Goal: Task Accomplishment & Management: Use online tool/utility

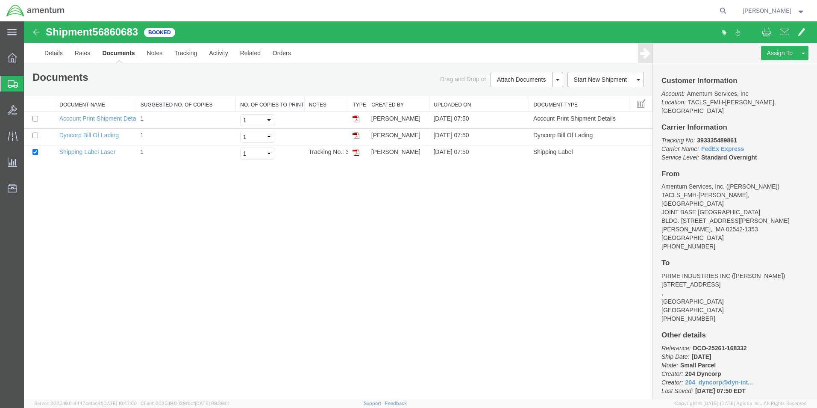
click at [30, 83] on span "Shipments" at bounding box center [27, 83] width 7 height 17
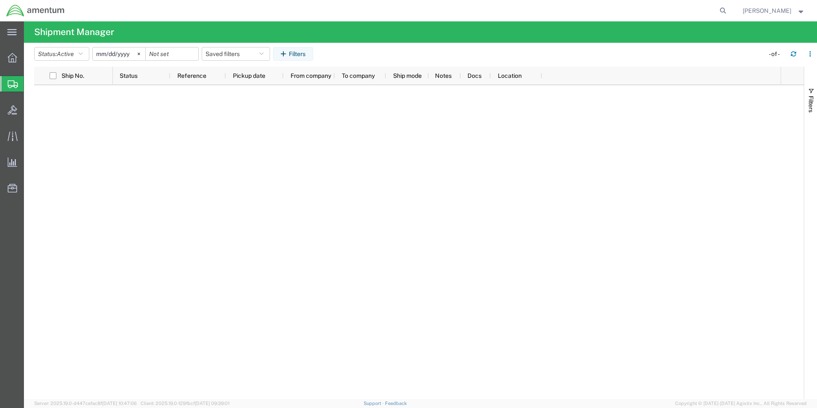
click at [12, 81] on icon at bounding box center [13, 84] width 10 height 8
click at [0, 0] on span "Shipment Manager" at bounding box center [0, 0] width 0 height 0
click at [30, 85] on span "Shipments" at bounding box center [27, 83] width 7 height 17
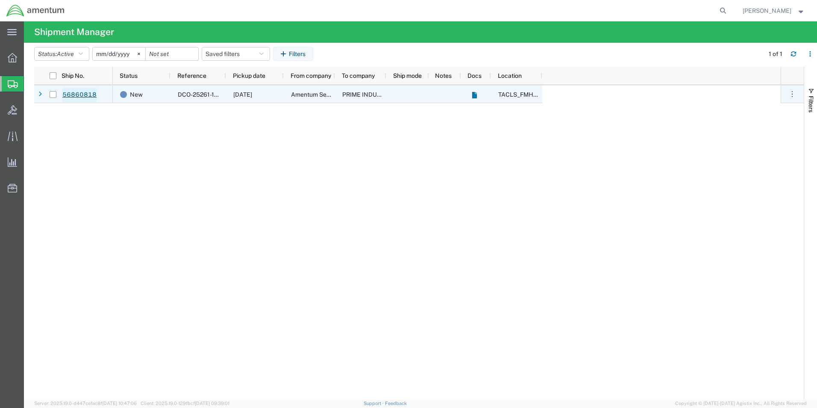
click at [68, 96] on link "56860818" at bounding box center [79, 95] width 35 height 14
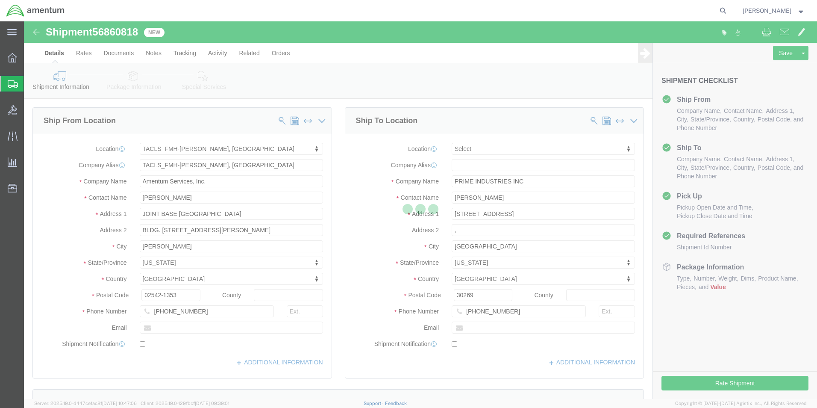
select select "42745"
select select
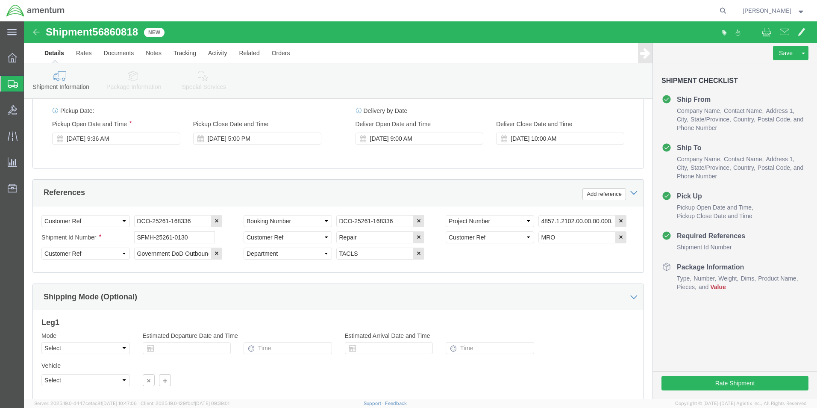
scroll to position [389, 0]
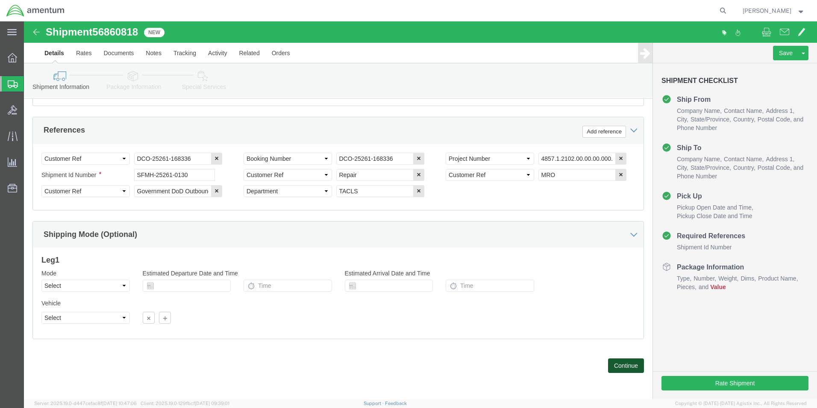
click button "Continue"
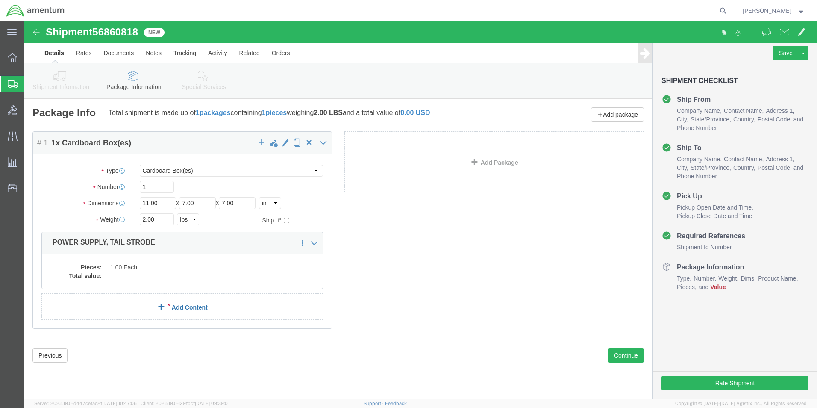
click div "Package Content # 1 1 x Cardboard Box(es) Package Type Select BCK Boxes Bale(s)…"
click dd
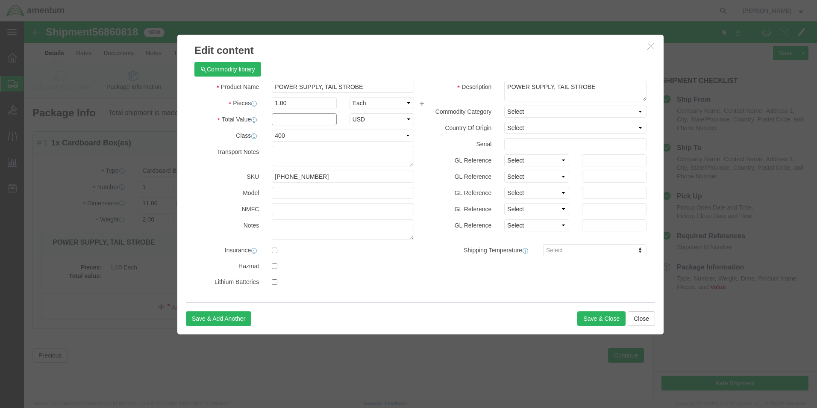
click input "text"
type input "1"
click button "Save & Close"
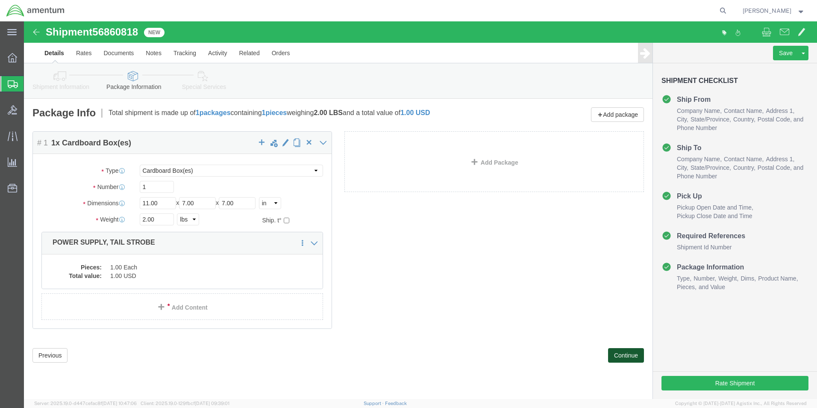
click button "Continue"
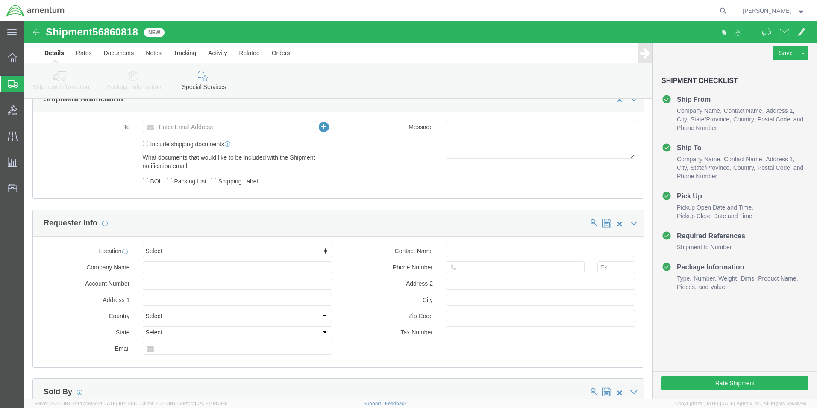
scroll to position [427, 0]
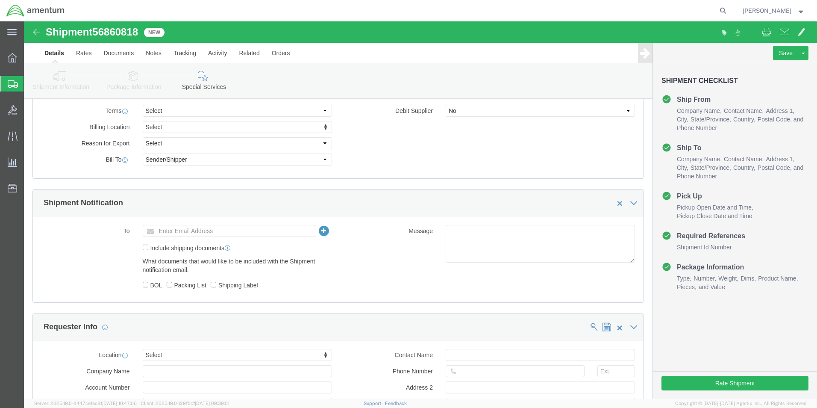
click label "Packing List"
click input "Packing List"
checkbox input "true"
click label "Shipping Label"
click input "Shipping Label"
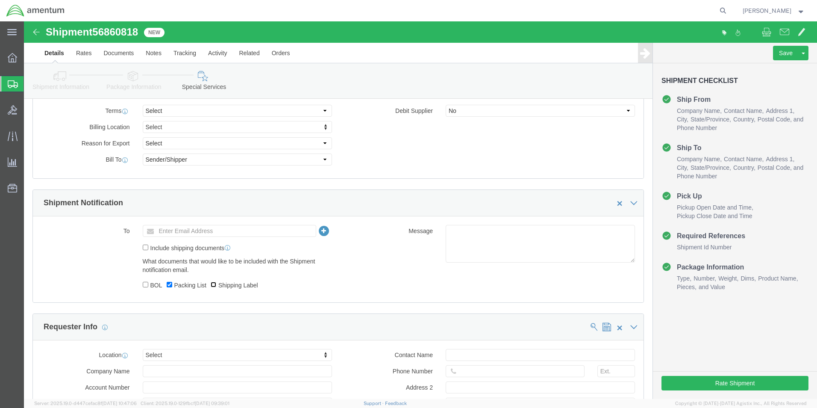
checkbox input "true"
click button "Rate Shipment"
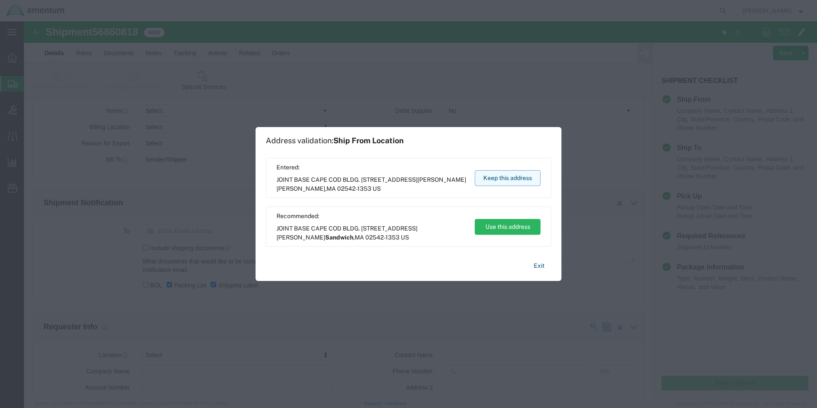
click at [501, 179] on button "Keep this address" at bounding box center [508, 178] width 66 height 16
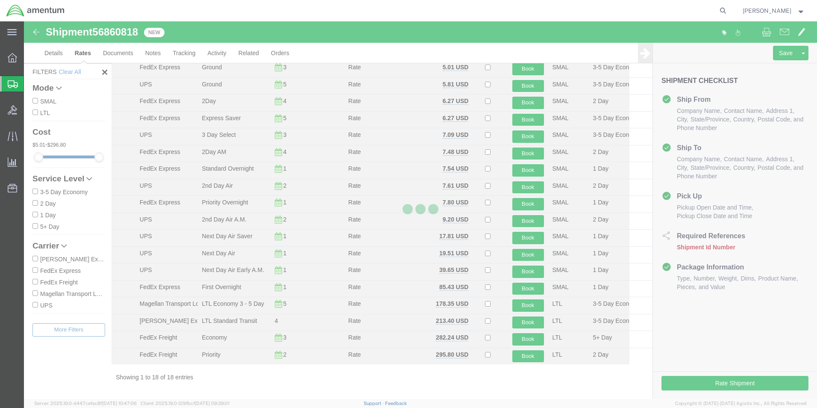
scroll to position [36, 0]
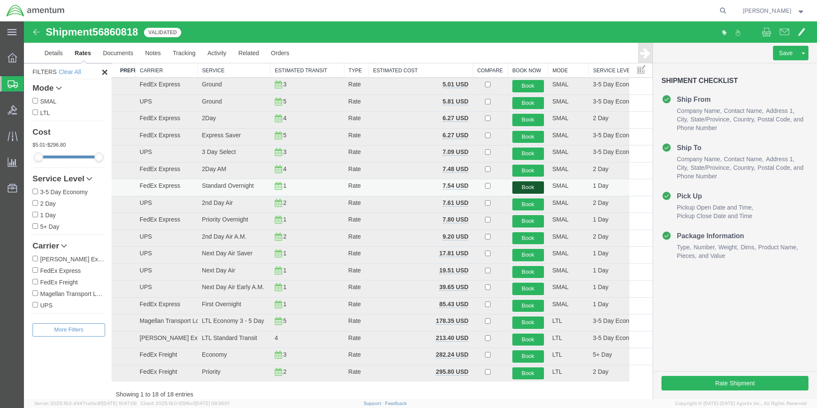
click at [527, 186] on button "Book" at bounding box center [528, 187] width 32 height 12
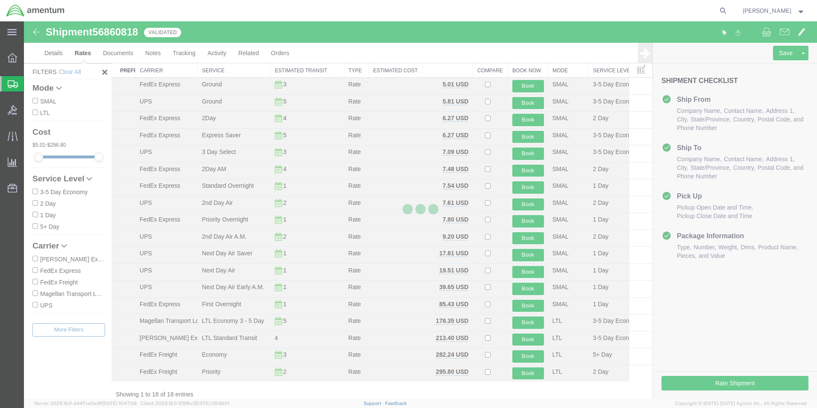
scroll to position [0, 0]
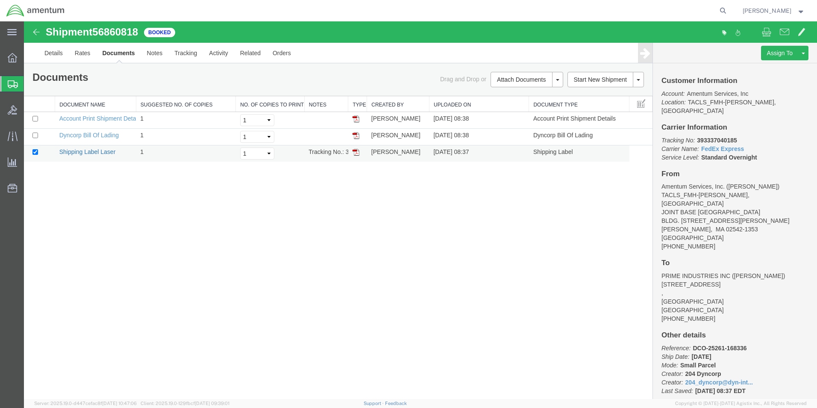
click at [97, 150] on link "Shipping Label Laser" at bounding box center [87, 151] width 56 height 7
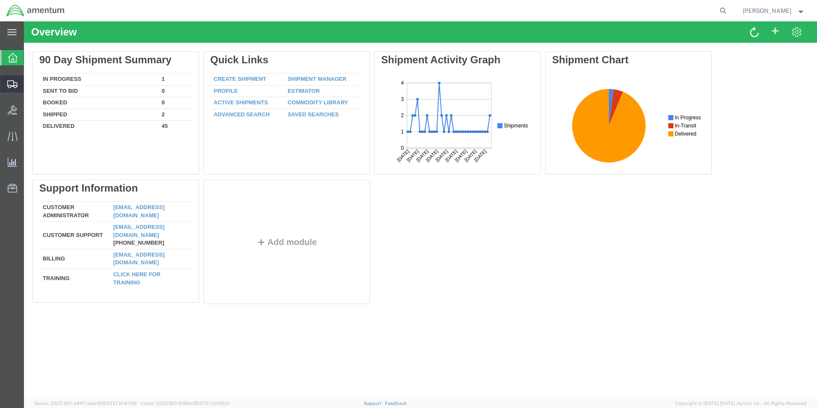
click at [29, 82] on span "Shipments" at bounding box center [27, 83] width 6 height 17
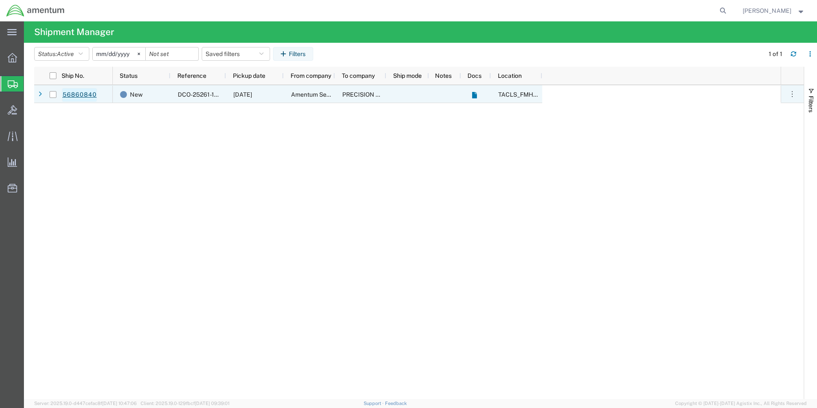
click at [82, 93] on link "56860840" at bounding box center [79, 95] width 35 height 14
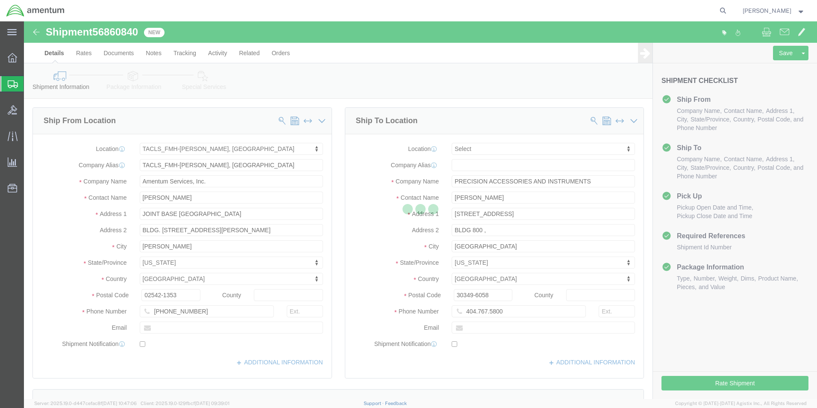
select select "42745"
select select
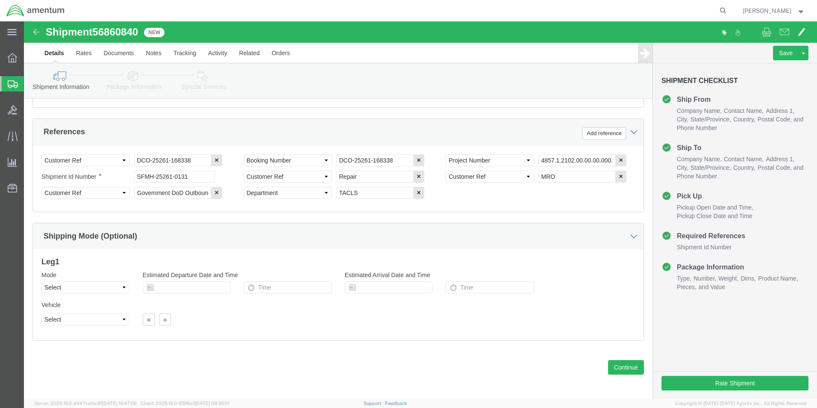
scroll to position [389, 0]
click button "Continue"
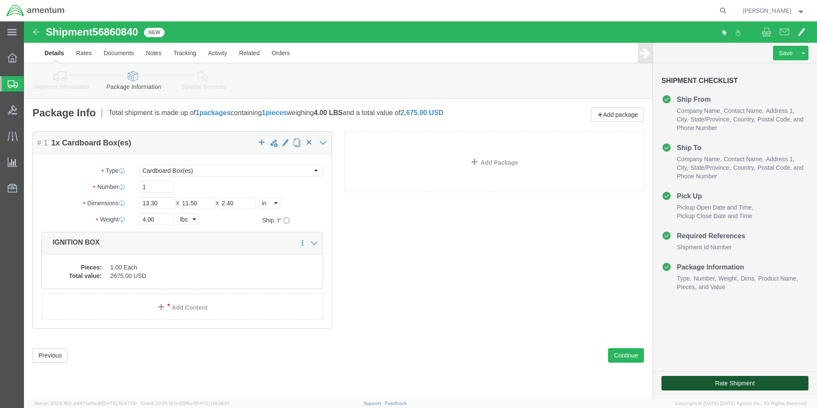
click button "Rate Shipment"
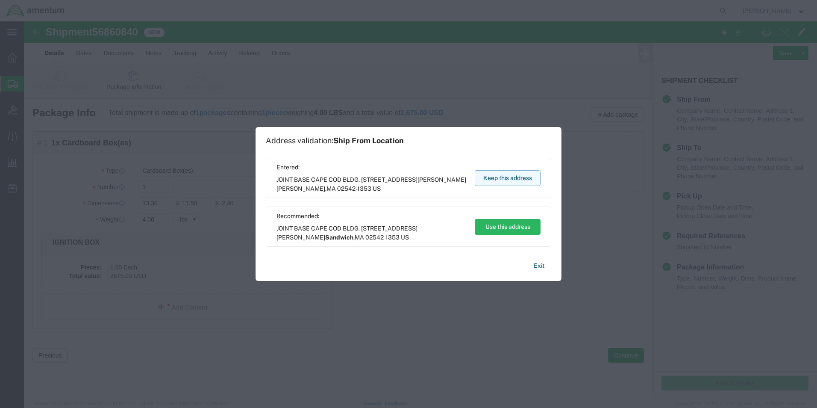
click at [525, 173] on button "Keep this address" at bounding box center [508, 178] width 66 height 16
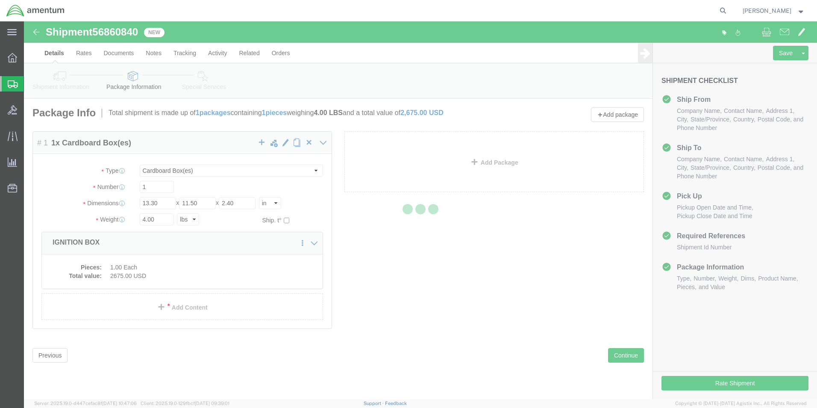
select select "42745"
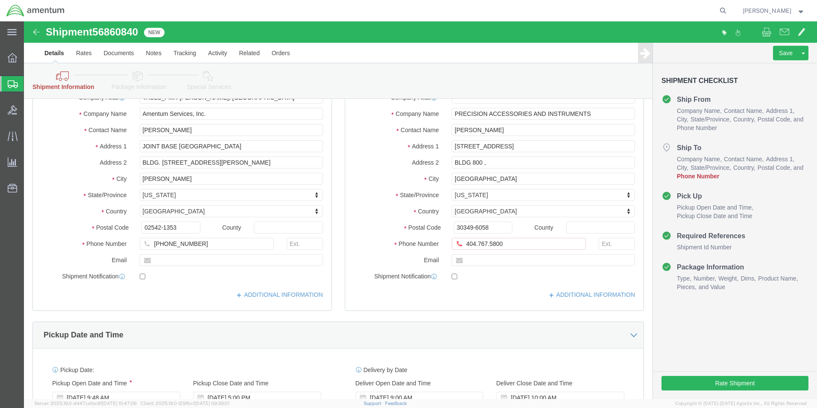
scroll to position [128, 0]
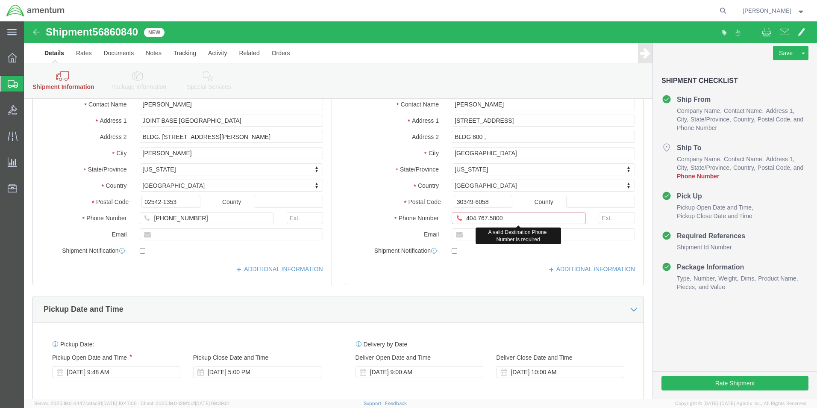
click input "404.767.5800"
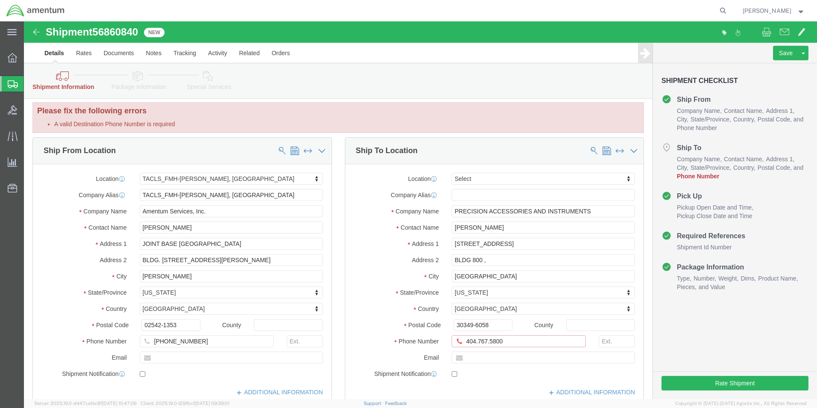
scroll to position [0, 0]
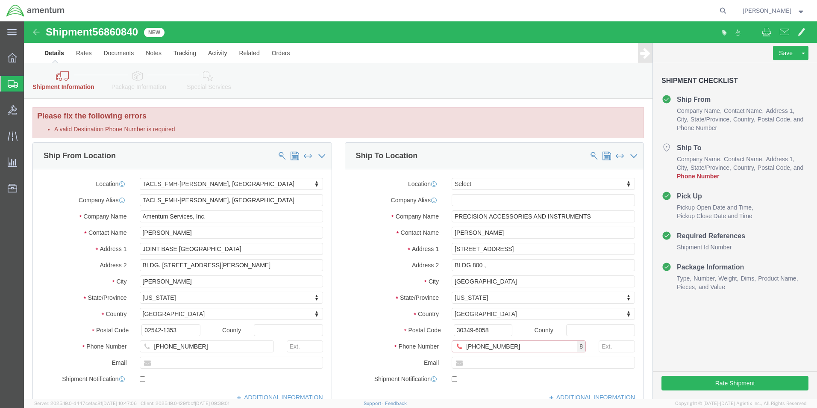
type input "[PHONE_NUMBER]"
click div "Location Select Select My Profile Location [PHONE_NUMBER] [PHONE_NUMBER] [PHONE…"
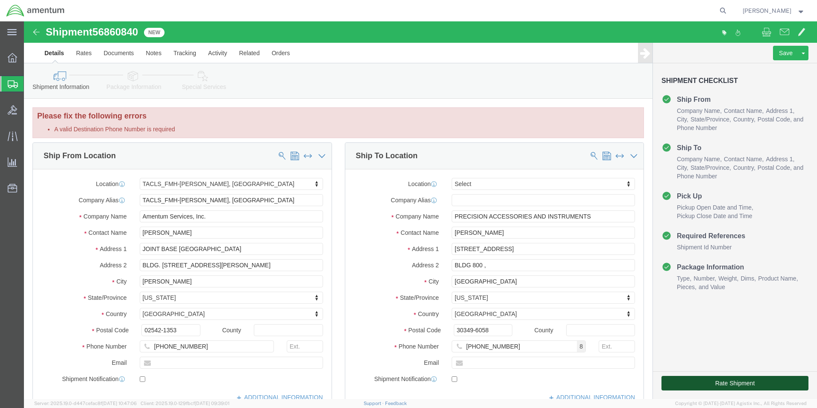
click button "Rate Shipment"
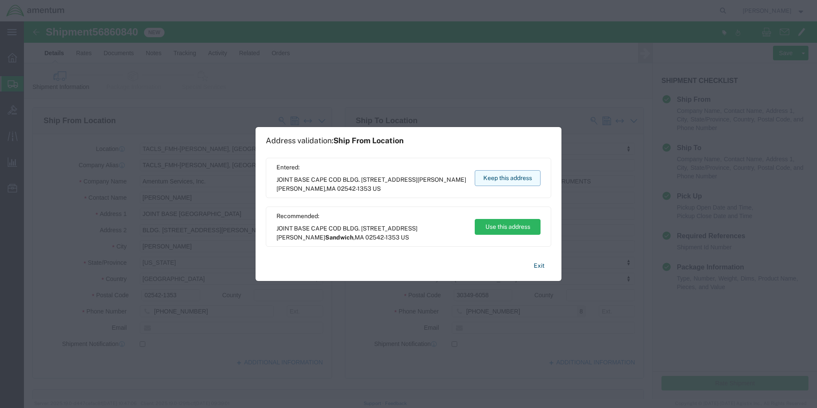
click at [528, 180] on button "Keep this address" at bounding box center [508, 178] width 66 height 16
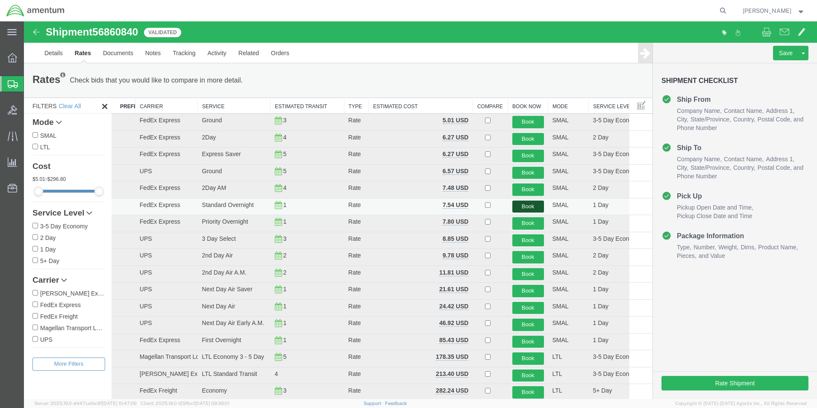
click at [528, 207] on button "Book" at bounding box center [528, 206] width 32 height 12
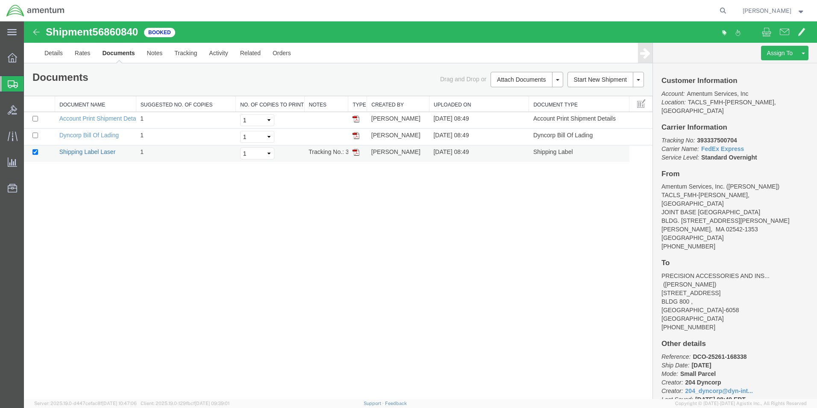
click at [102, 150] on link "Shipping Label Laser" at bounding box center [87, 151] width 56 height 7
